Goal: Complete application form: Complete application form

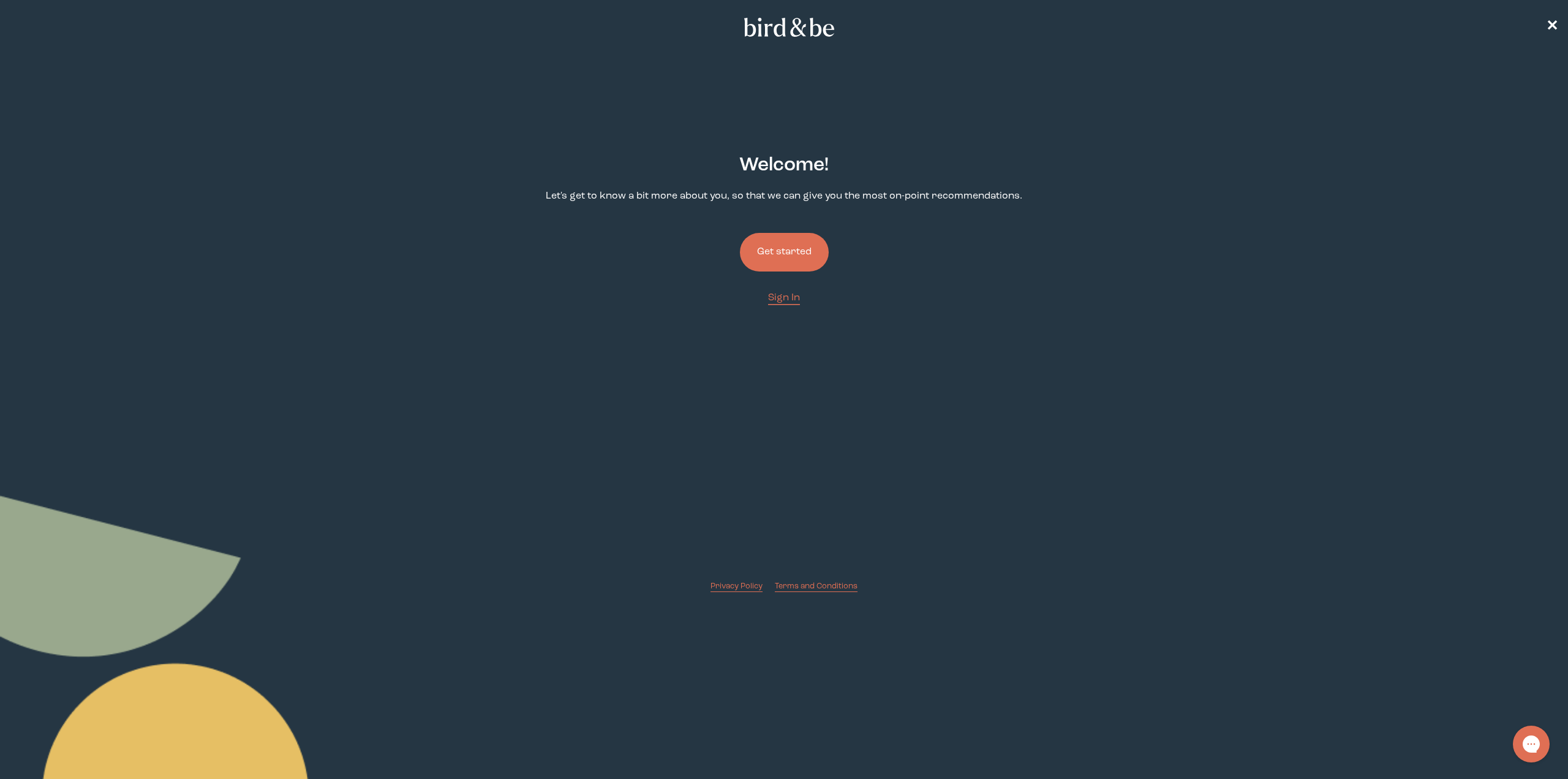
click at [794, 236] on button "Get started" at bounding box center [784, 251] width 88 height 39
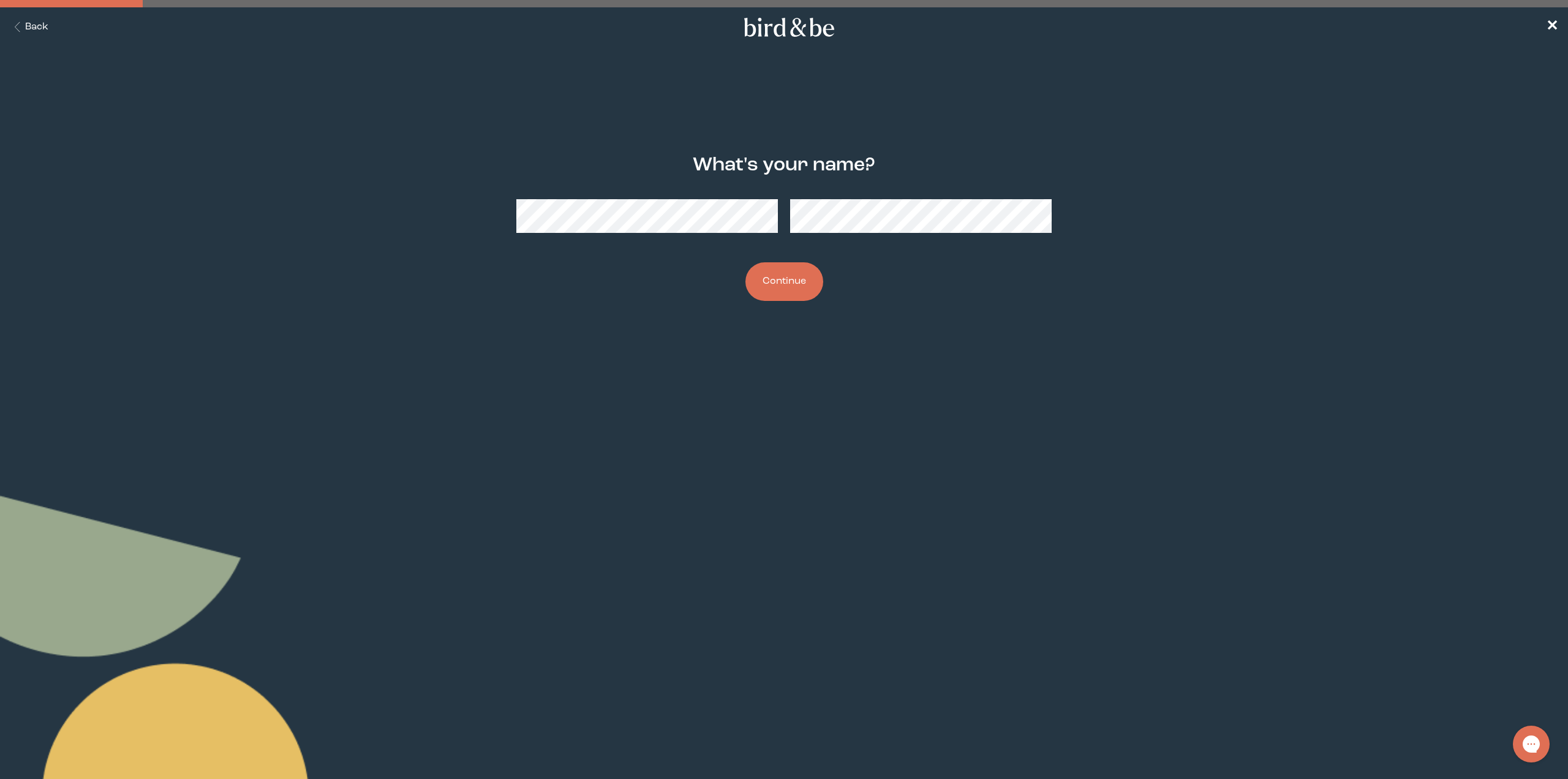
click at [691, 235] on div at bounding box center [784, 217] width 535 height 54
click at [779, 291] on button "Continue" at bounding box center [784, 281] width 77 height 39
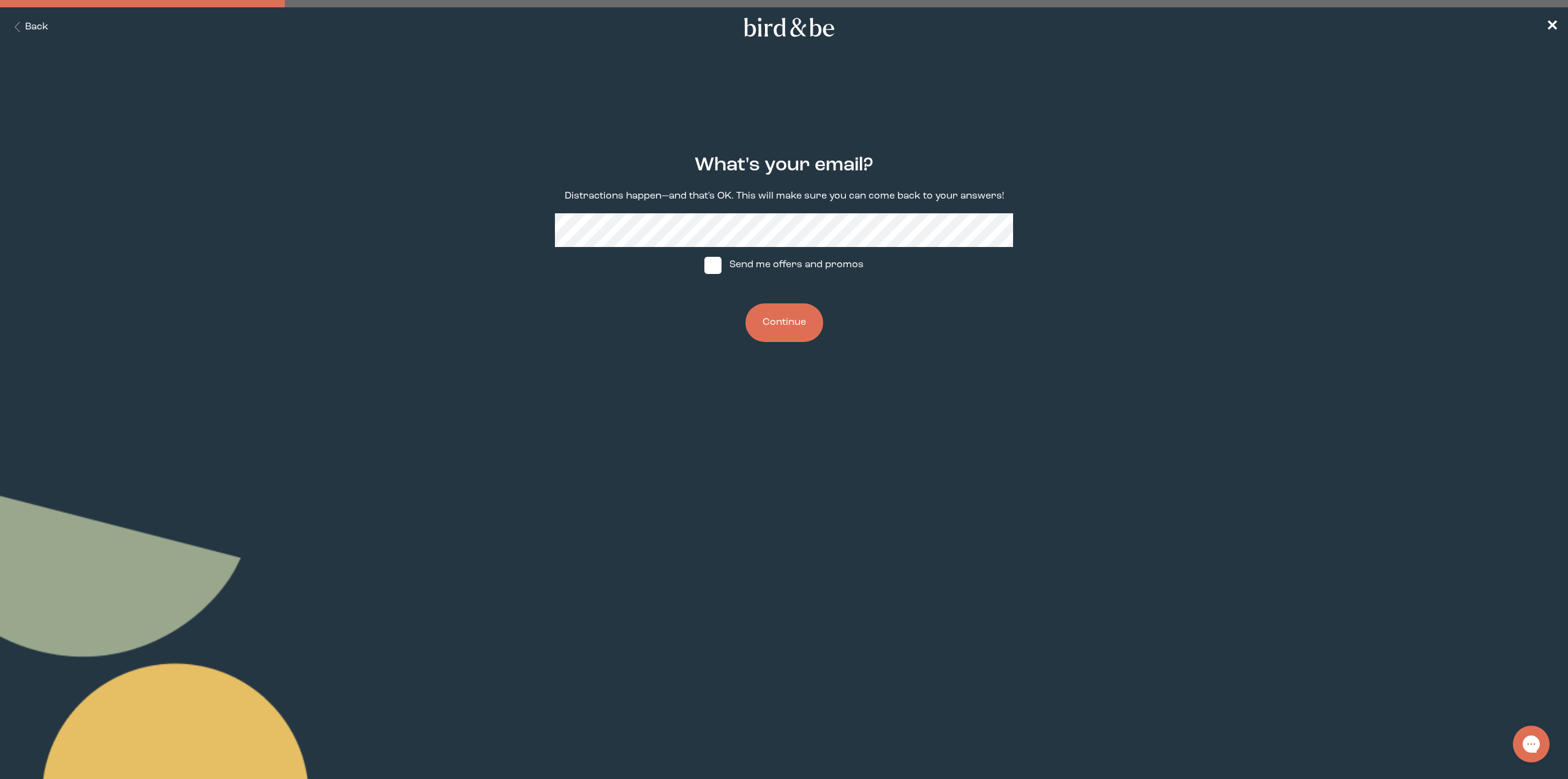
click at [765, 321] on button "Continue" at bounding box center [784, 322] width 77 height 39
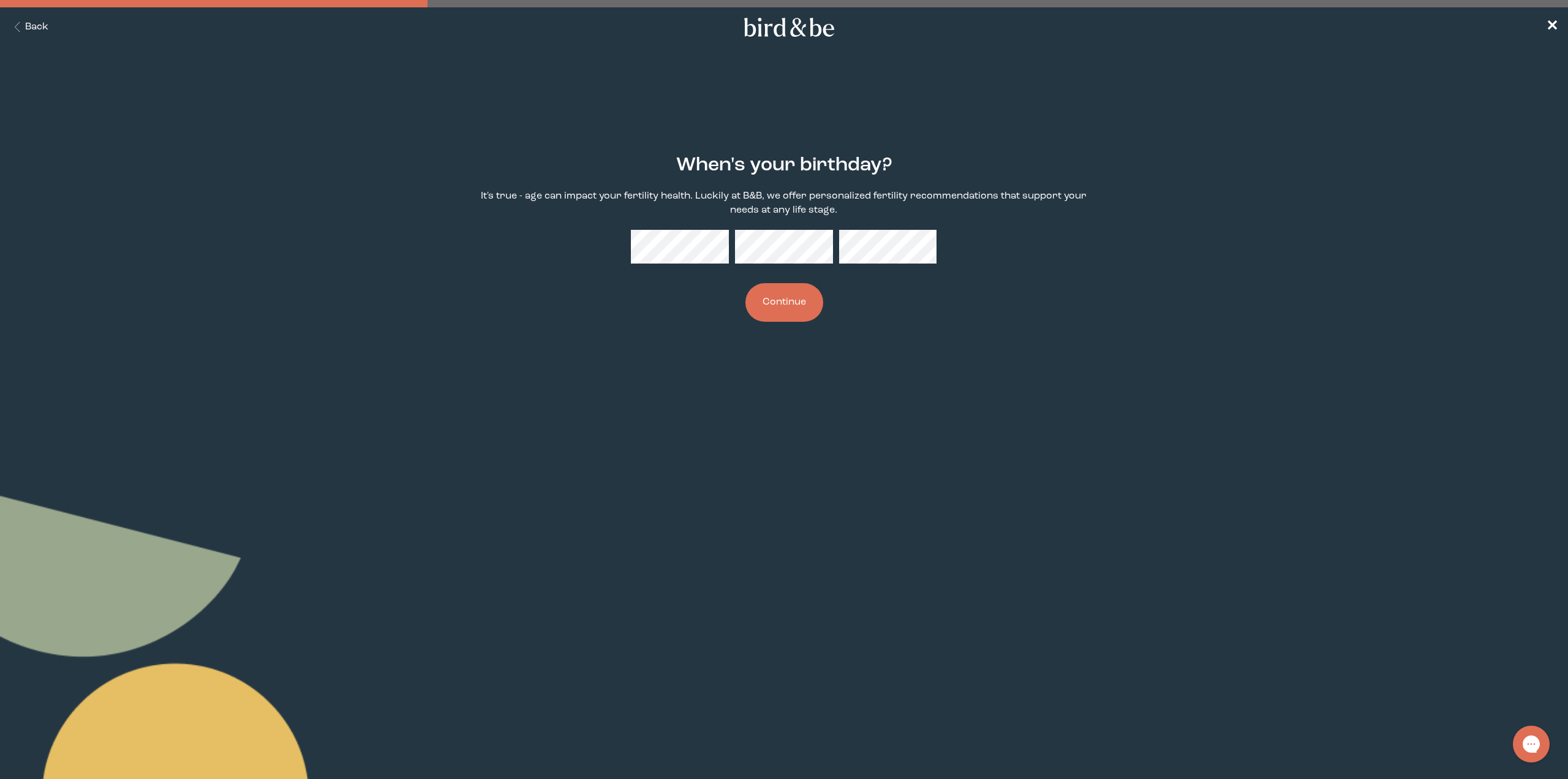
click at [788, 309] on button "Continue" at bounding box center [784, 302] width 77 height 39
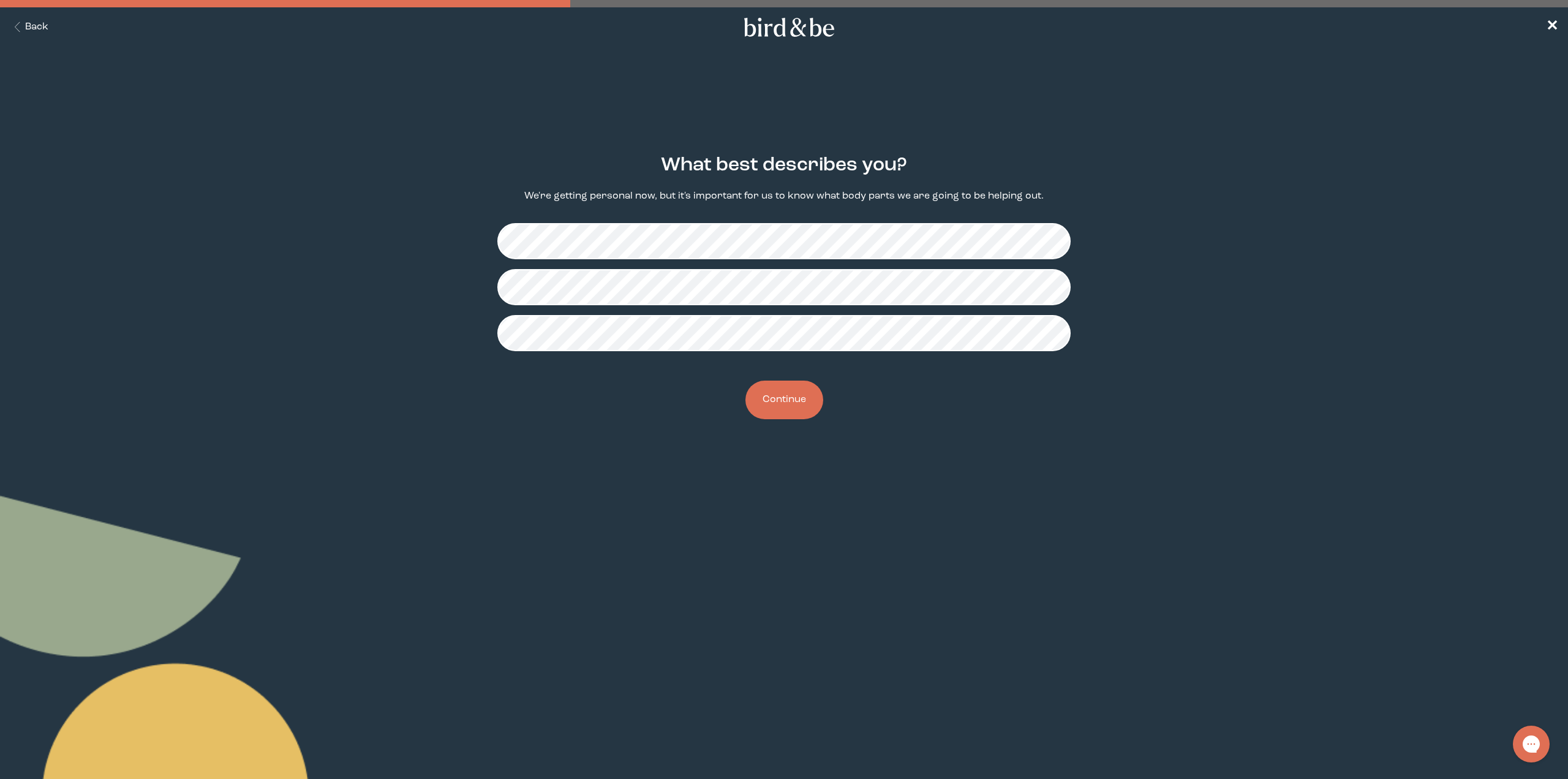
click at [788, 405] on button "Continue" at bounding box center [784, 399] width 77 height 39
click at [784, 403] on button "Continue" at bounding box center [784, 399] width 77 height 39
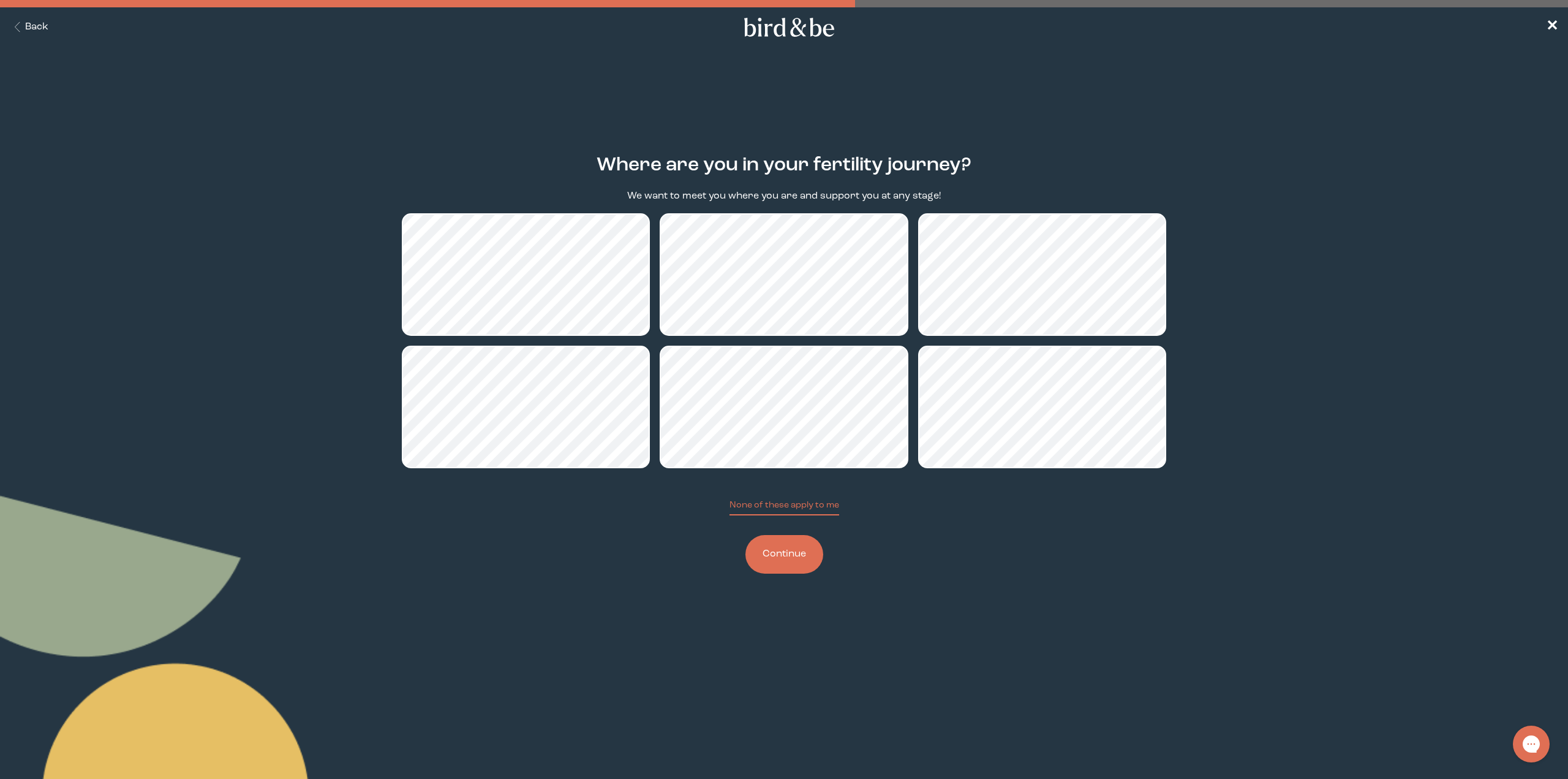
click at [767, 557] on button "Continue" at bounding box center [784, 553] width 77 height 39
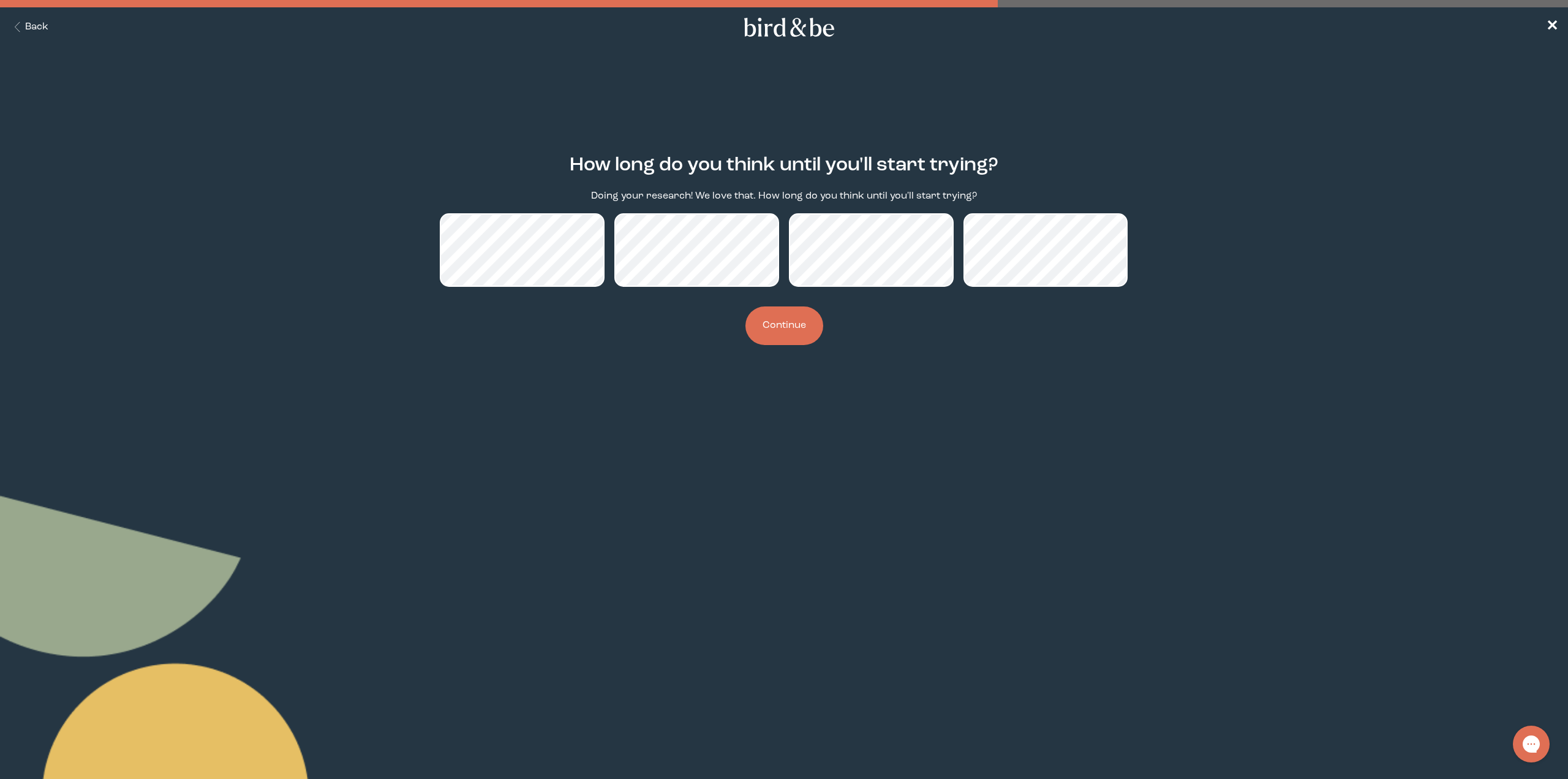
click at [757, 319] on button "Continue" at bounding box center [784, 325] width 77 height 39
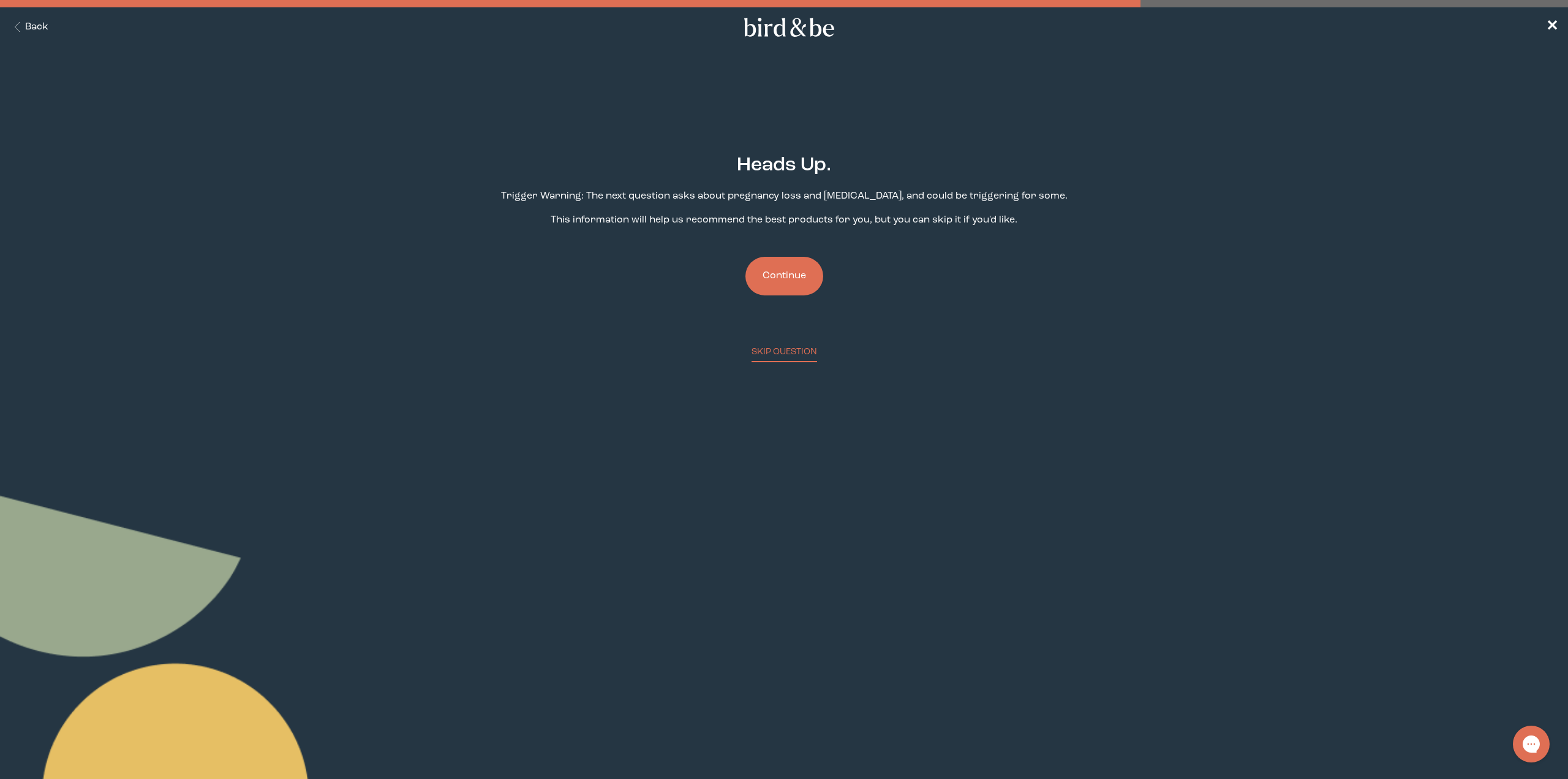
click at [781, 282] on button "Continue" at bounding box center [784, 275] width 77 height 39
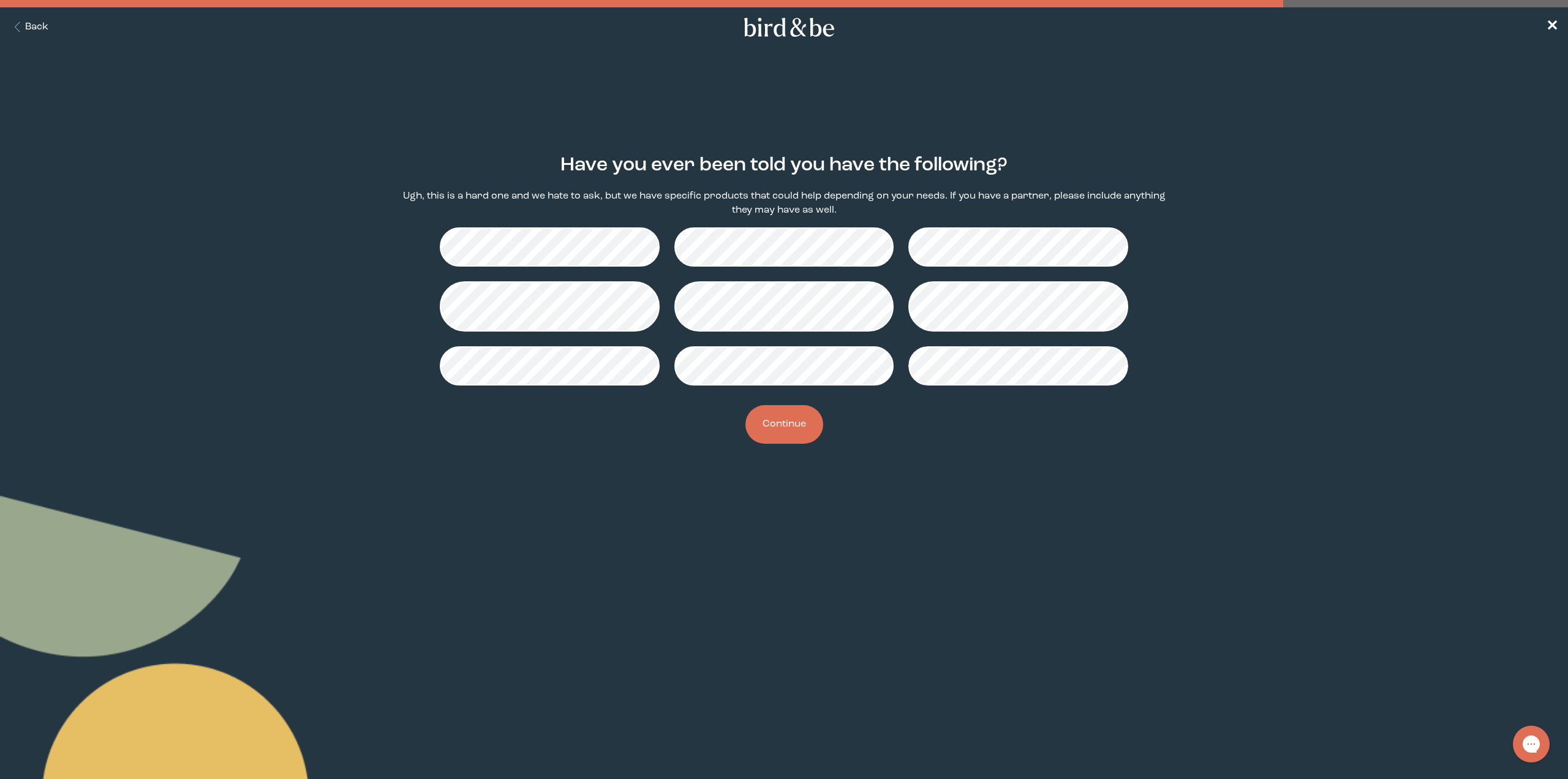
click at [798, 421] on button "Continue" at bounding box center [784, 424] width 77 height 39
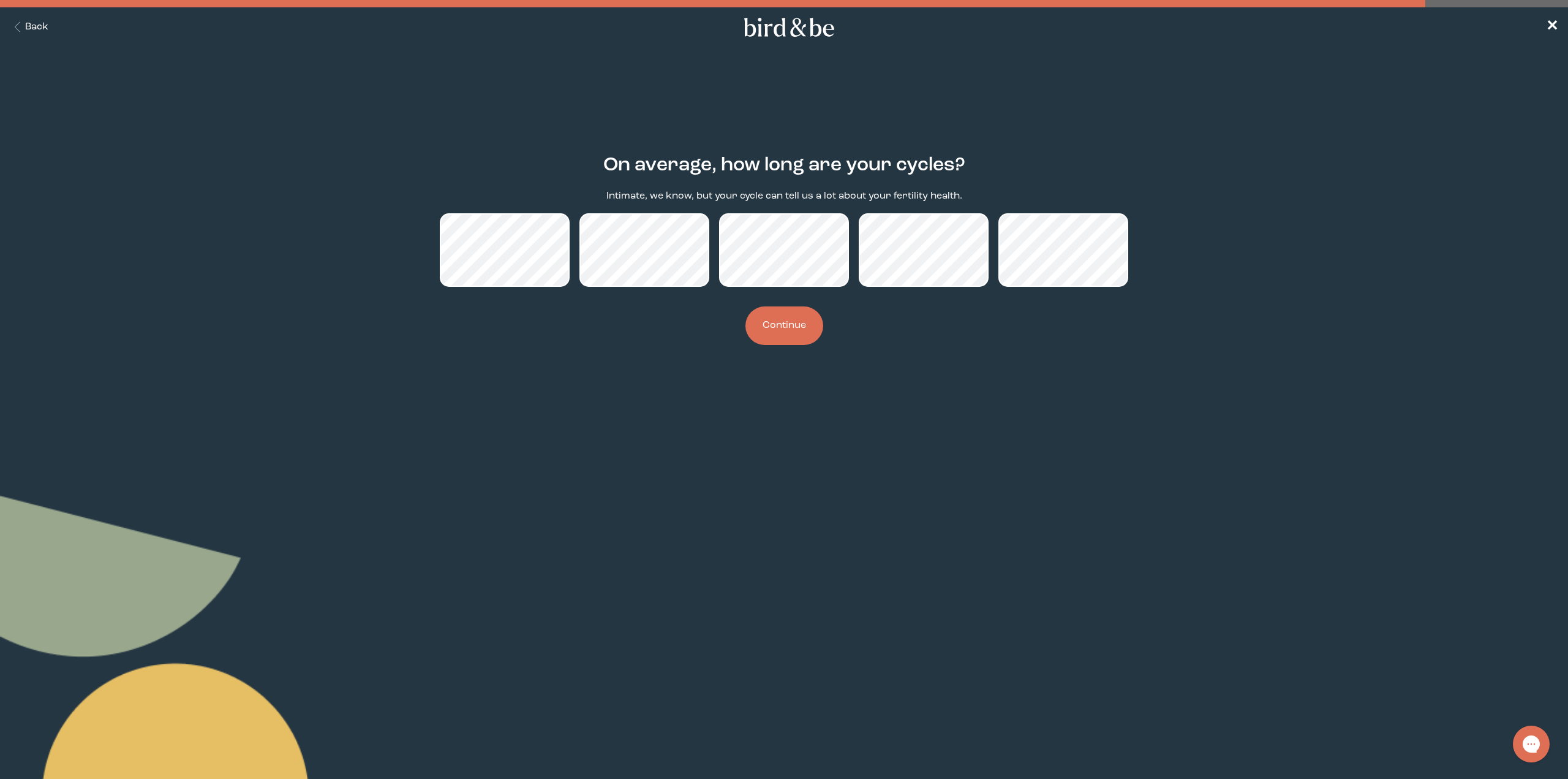
click at [771, 332] on button "Continue" at bounding box center [784, 325] width 77 height 39
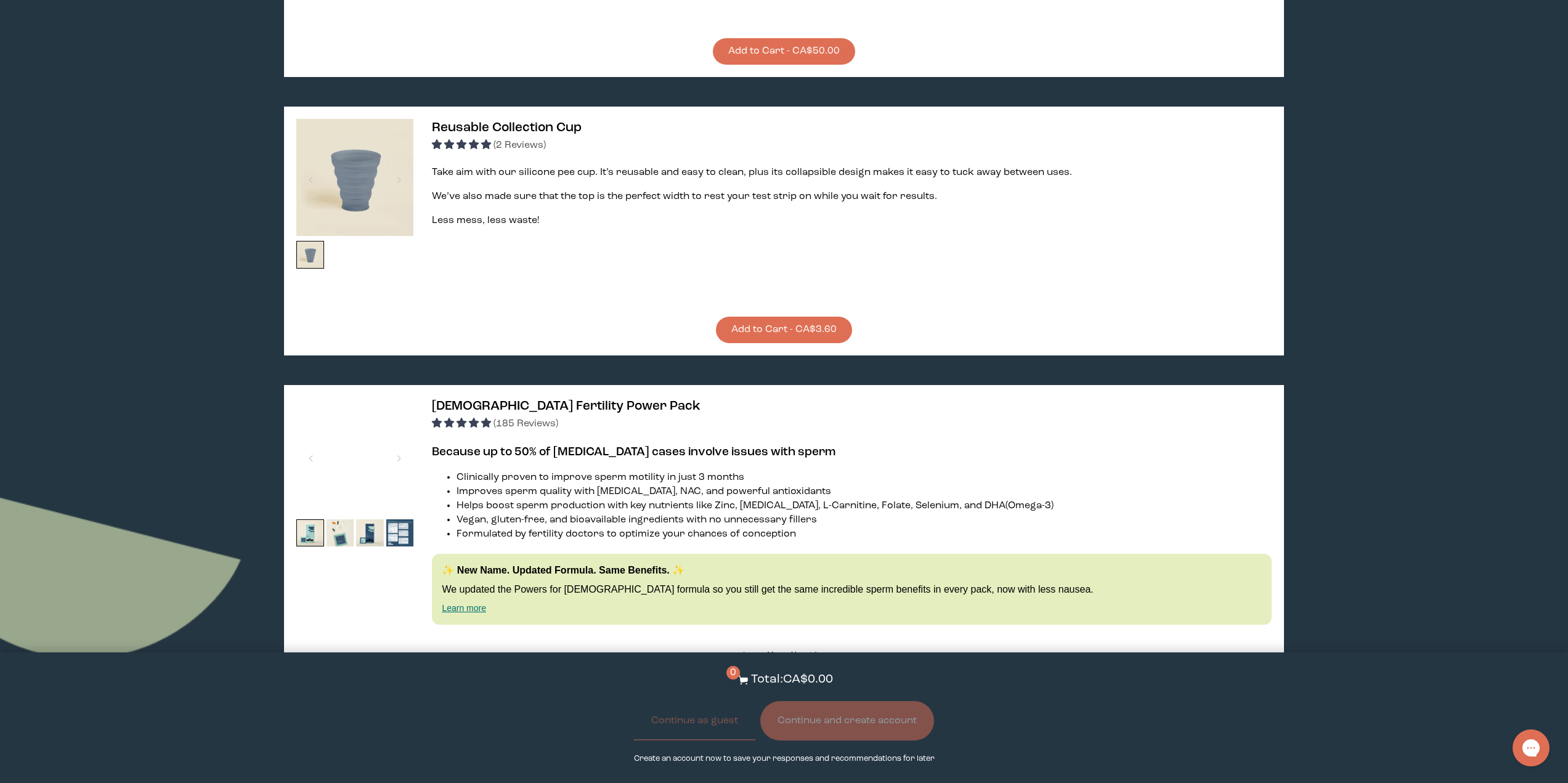
scroll to position [1478, 0]
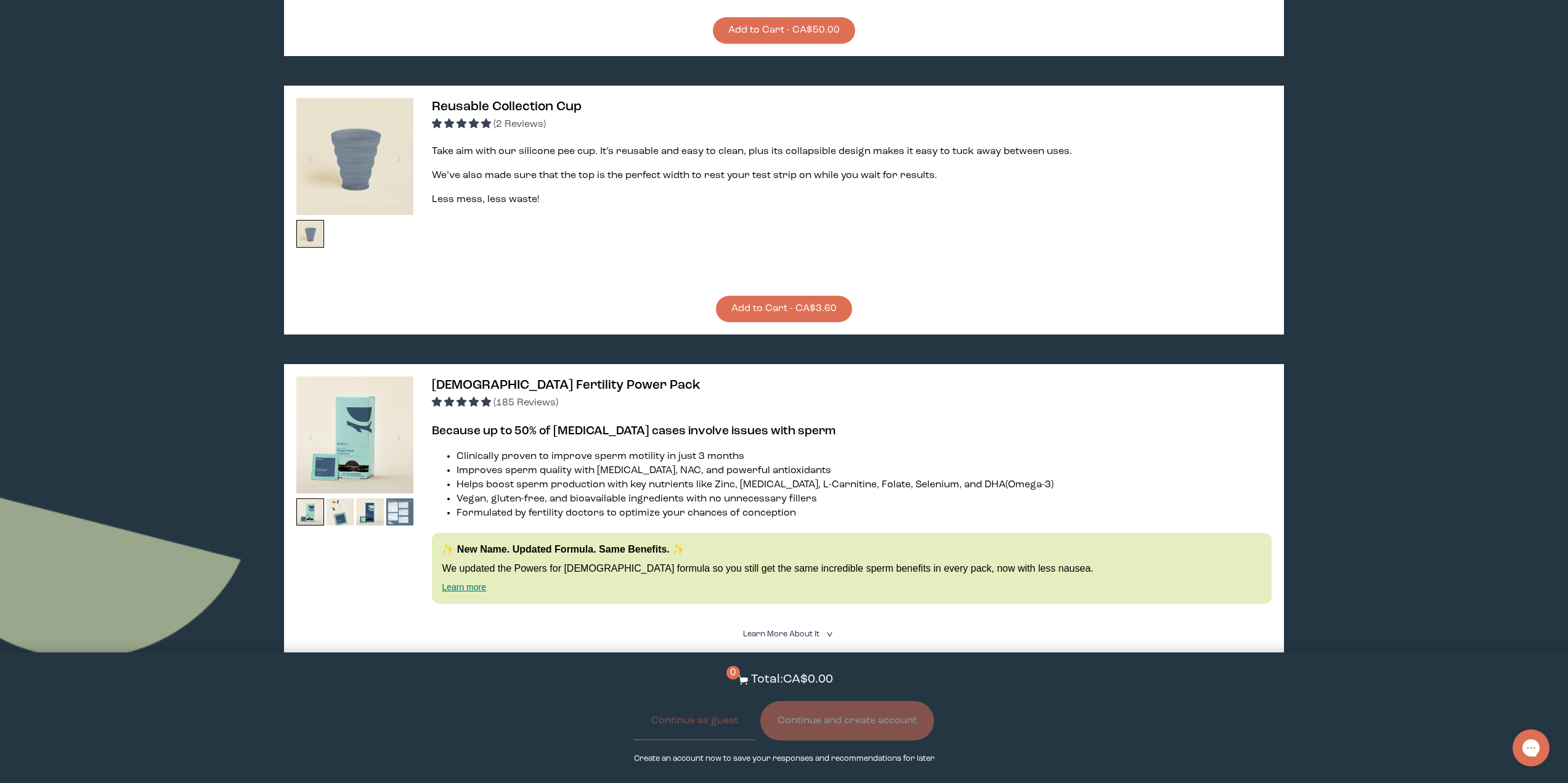
click at [395, 498] on img at bounding box center [400, 512] width 28 height 28
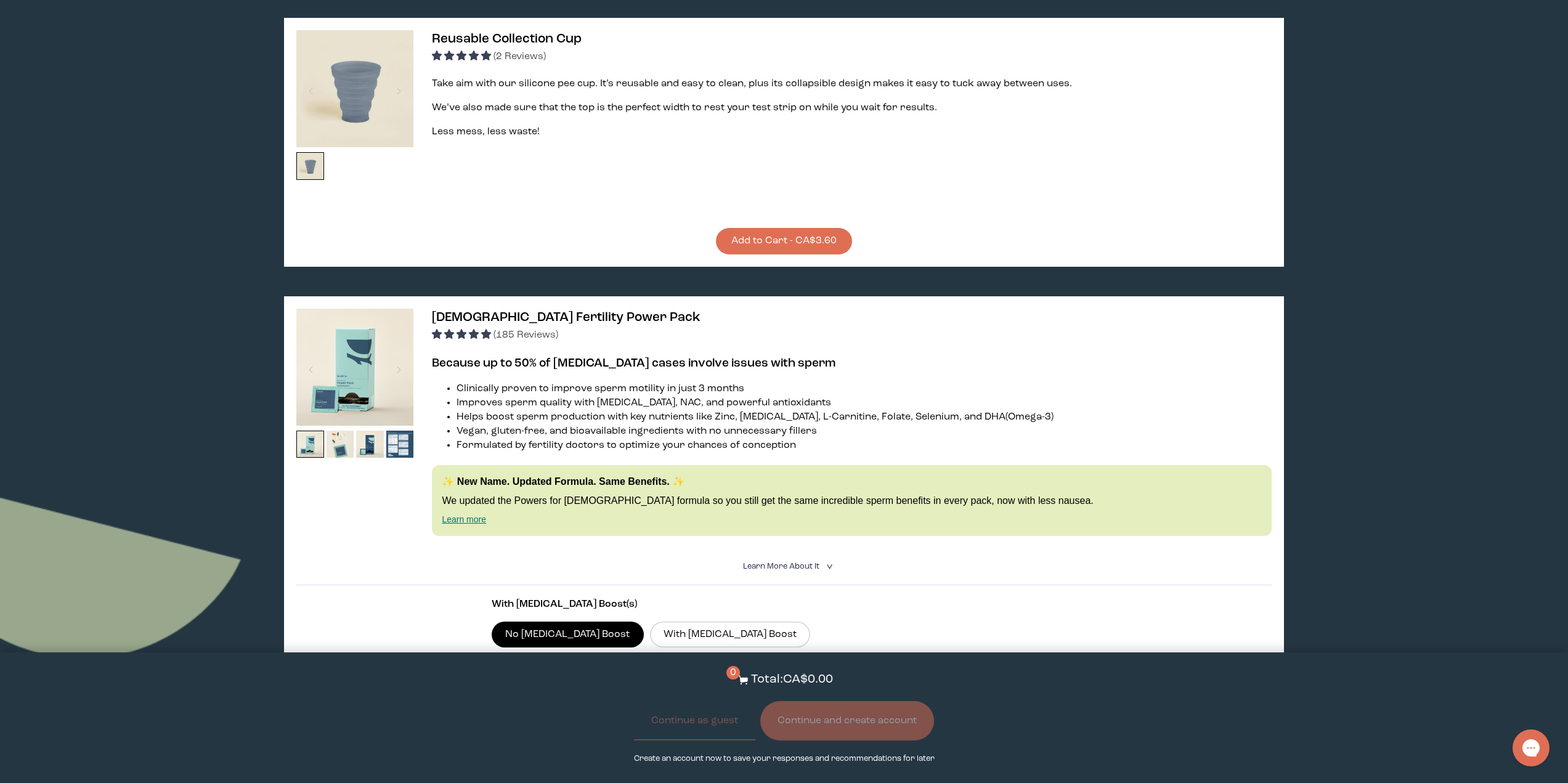
scroll to position [1540, 0]
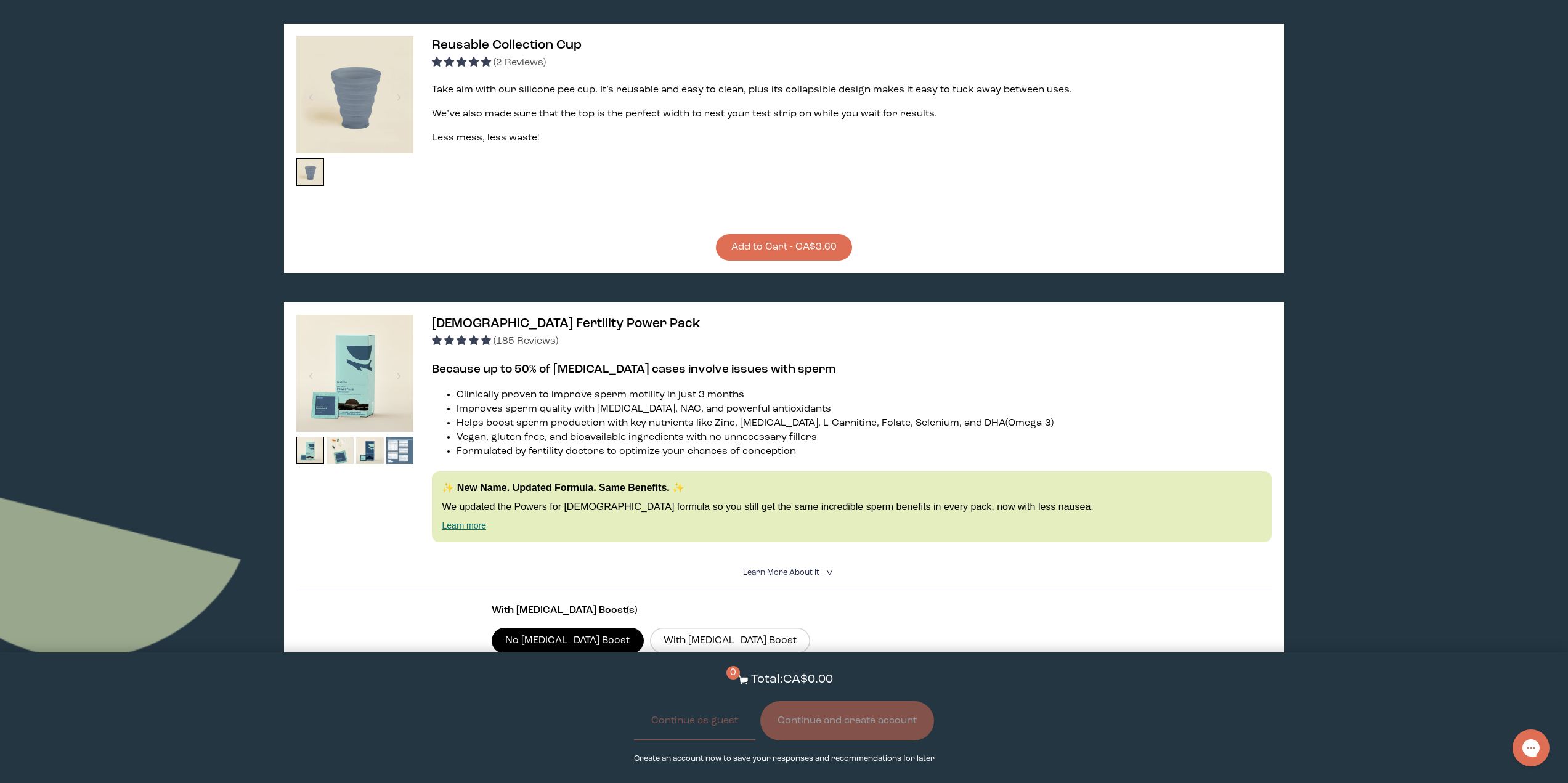
click at [396, 436] on img at bounding box center [400, 450] width 28 height 28
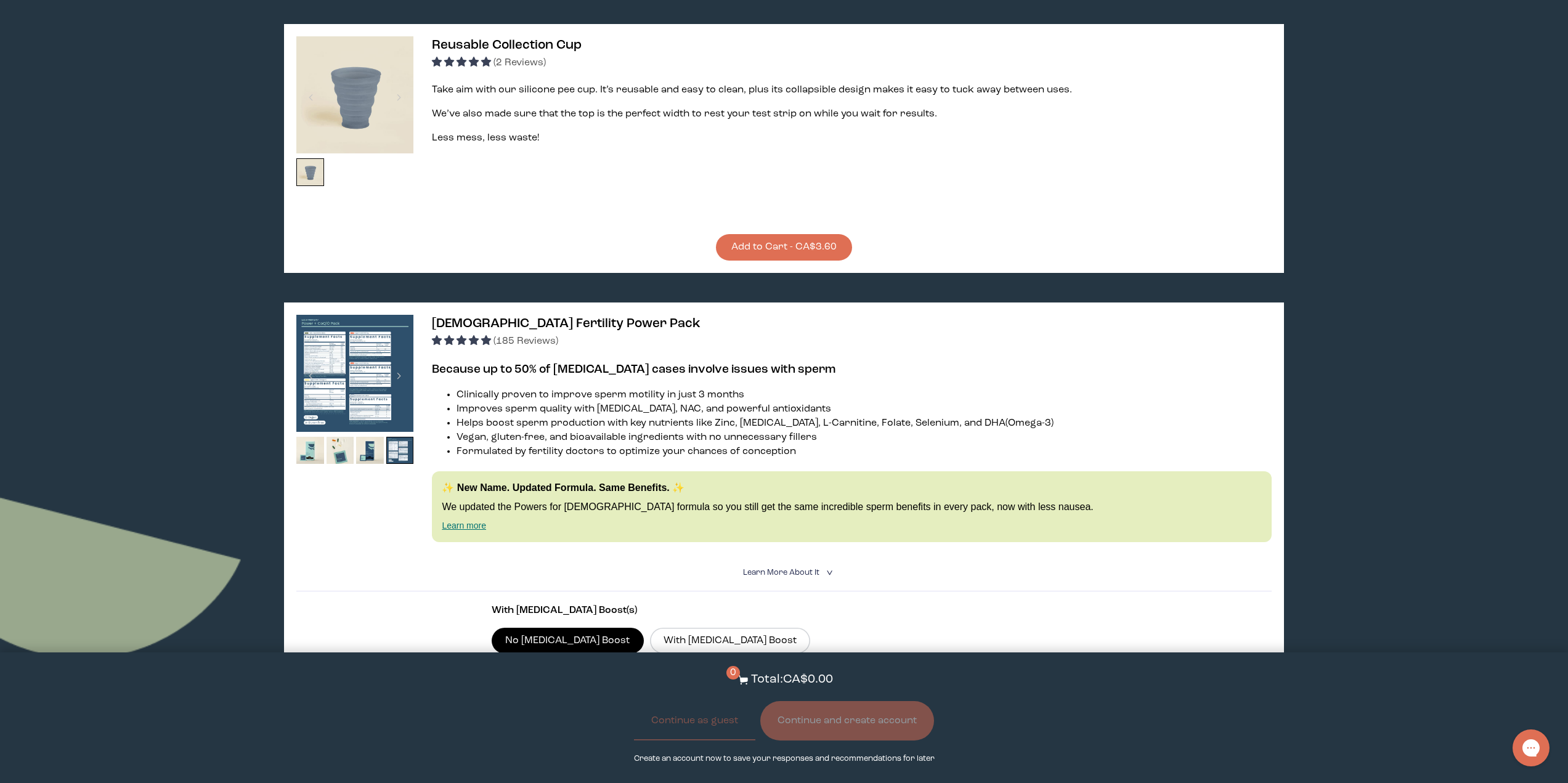
click at [360, 336] on img at bounding box center [355, 373] width 117 height 117
click at [487, 318] on span "[DEMOGRAPHIC_DATA] Fertility Power Pack" at bounding box center [565, 324] width 269 height 13
click at [759, 568] on span "Learn More About it" at bounding box center [781, 572] width 76 height 8
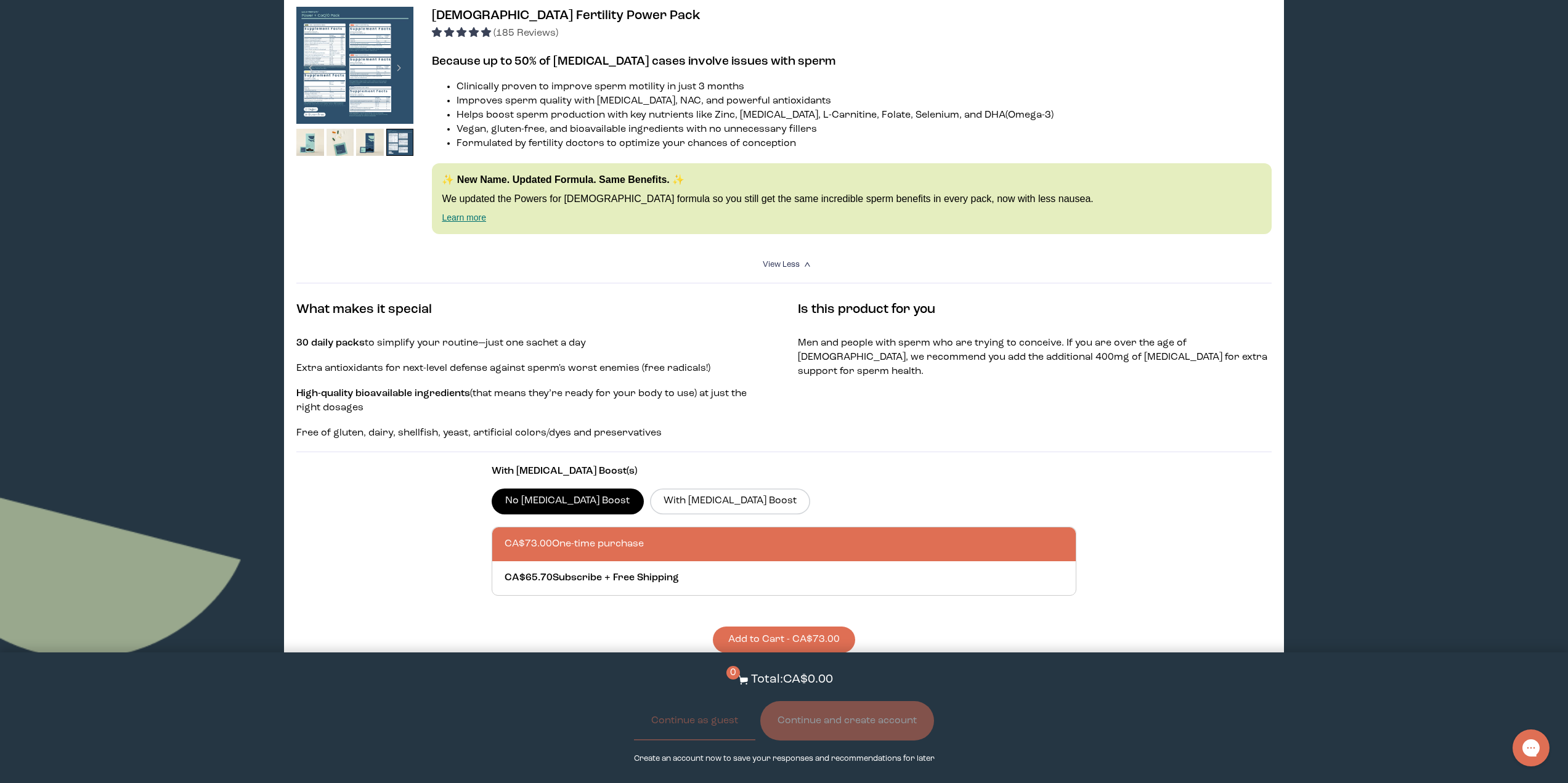
scroll to position [1663, 0]
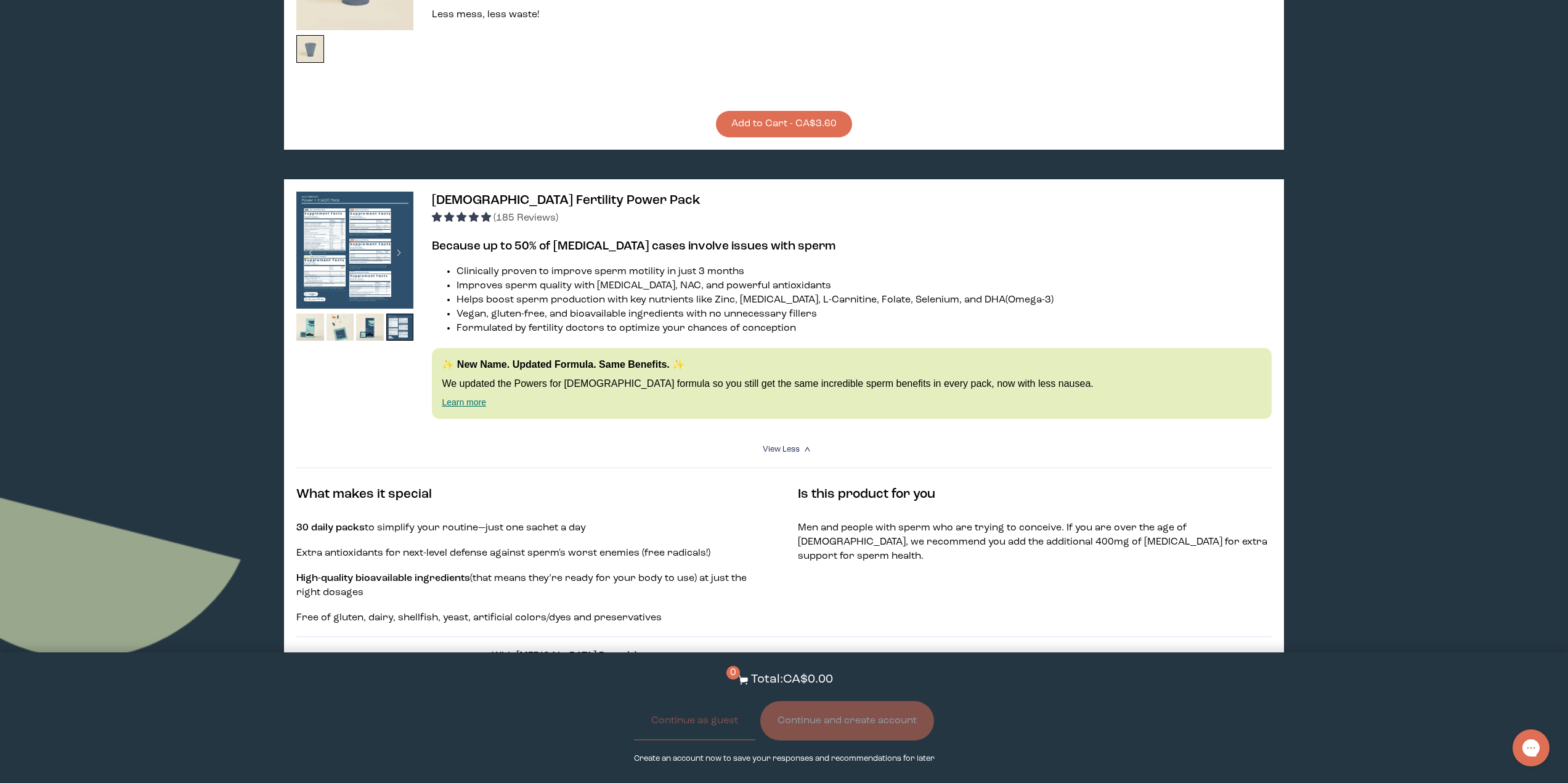
click at [373, 205] on img at bounding box center [355, 250] width 117 height 117
click at [317, 314] on img at bounding box center [311, 328] width 28 height 28
click at [493, 194] on span "[DEMOGRAPHIC_DATA] Fertility Power Pack" at bounding box center [565, 200] width 269 height 13
click at [309, 244] on div at bounding box center [311, 252] width 17 height 27
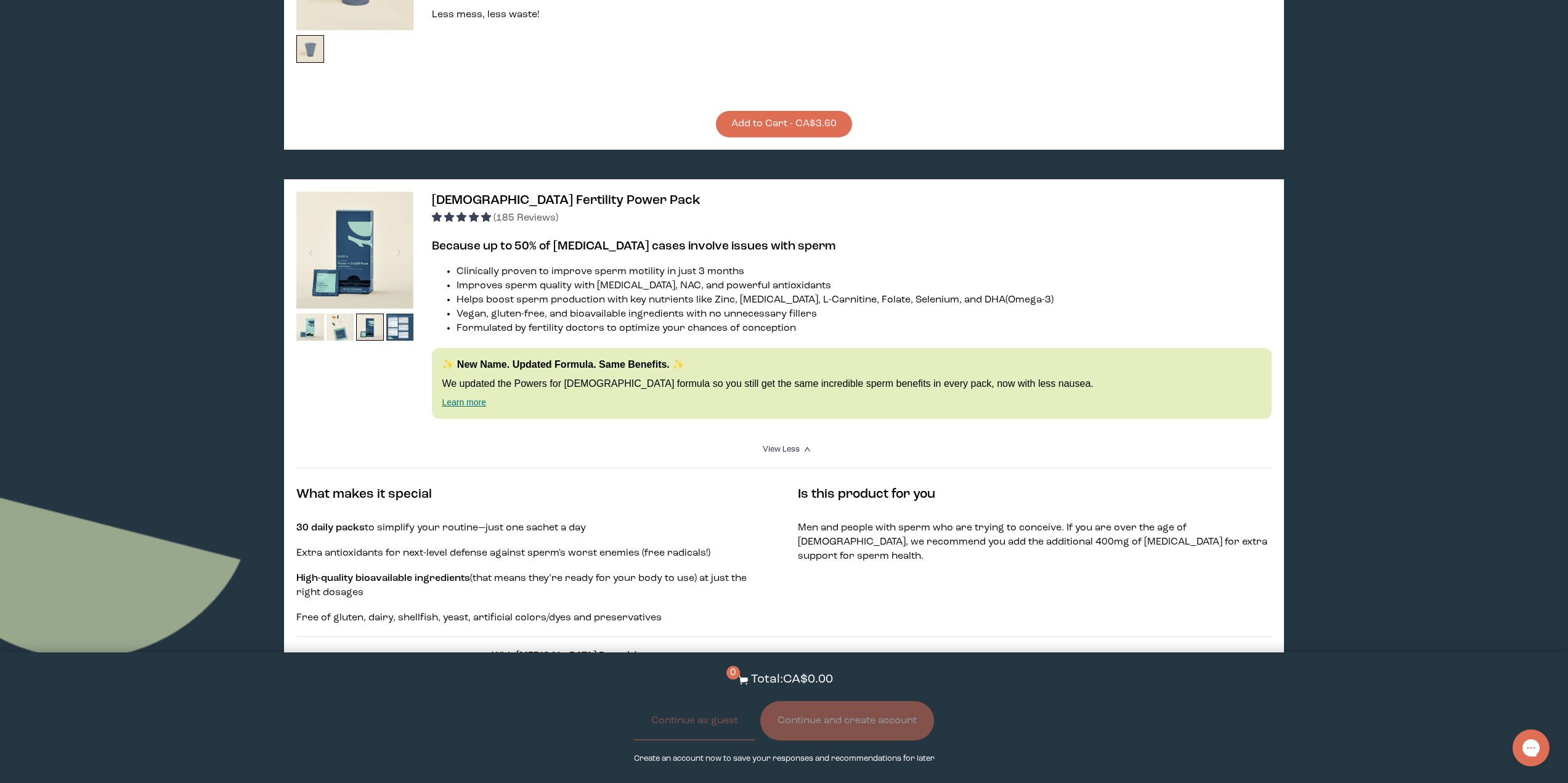
click at [366, 243] on img at bounding box center [355, 250] width 117 height 117
click at [487, 194] on span "[DEMOGRAPHIC_DATA] Fertility Power Pack" at bounding box center [565, 200] width 269 height 13
click at [514, 213] on span "(185 Reviews)" at bounding box center [525, 218] width 65 height 10
click at [455, 212] on span "4.94 stars" at bounding box center [450, 217] width 12 height 10
click at [448, 212] on span "4.94 stars" at bounding box center [450, 217] width 12 height 10
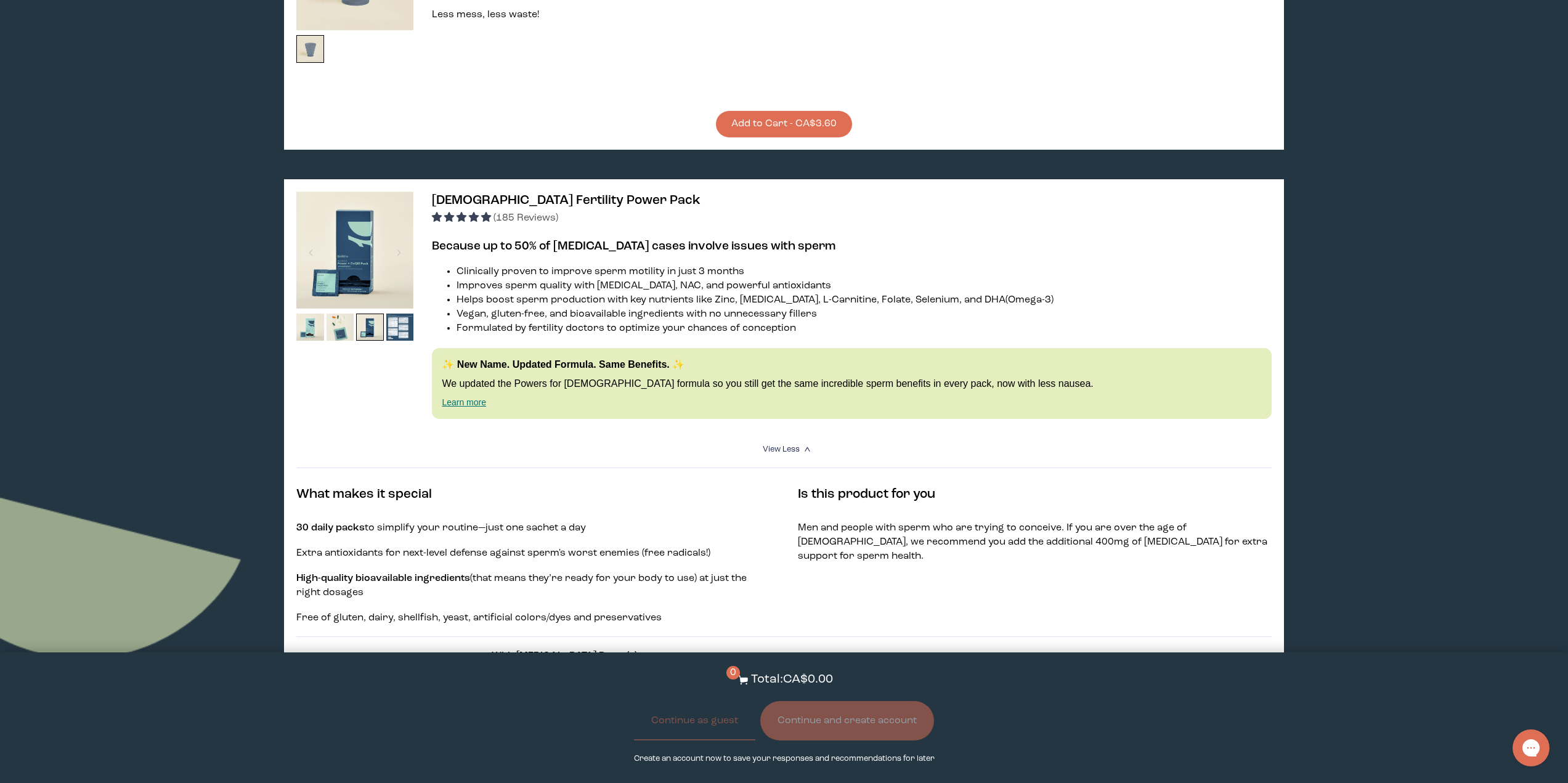
click at [471, 394] on div "✨ New Name. Updated Formula. Same Benefits. ✨ We updated the Powers for [DEMOGR…" at bounding box center [851, 383] width 839 height 71
click at [469, 397] on link "Learn more" at bounding box center [463, 402] width 44 height 10
